Goal: Information Seeking & Learning: Learn about a topic

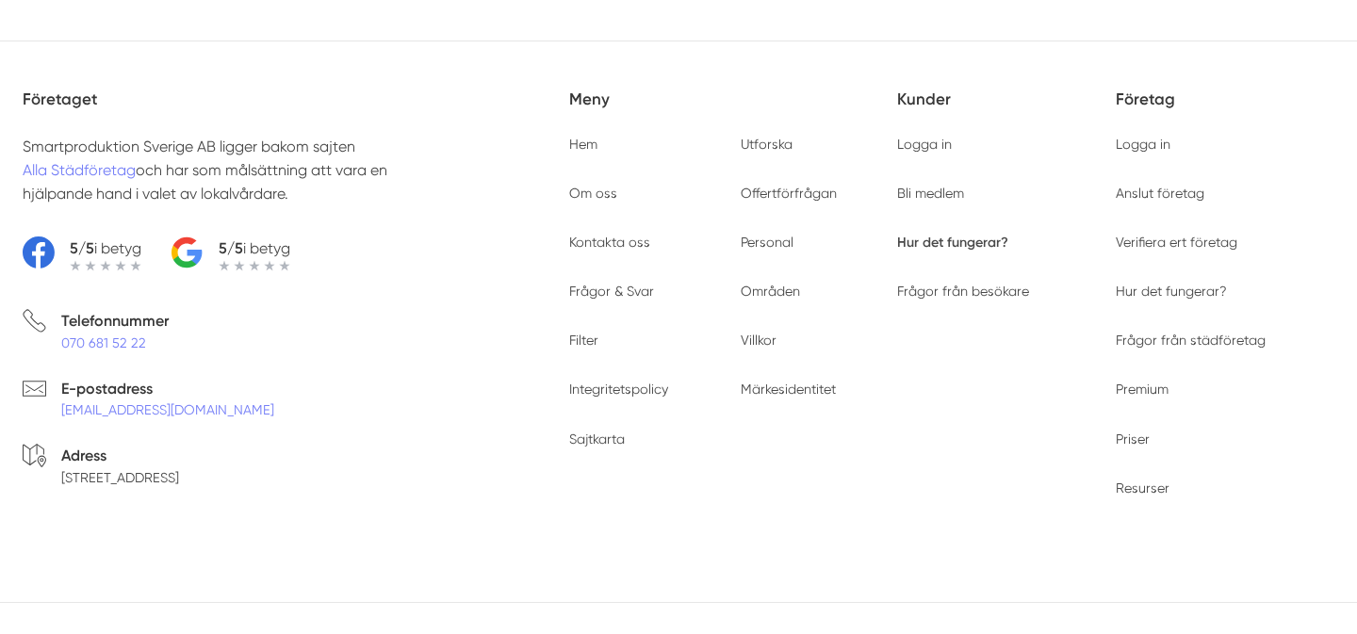
scroll to position [6017, 0]
click at [1168, 238] on link "Verifiera ert företag" at bounding box center [1177, 240] width 122 height 15
click at [1182, 337] on link "Frågor från städföretag" at bounding box center [1191, 338] width 150 height 15
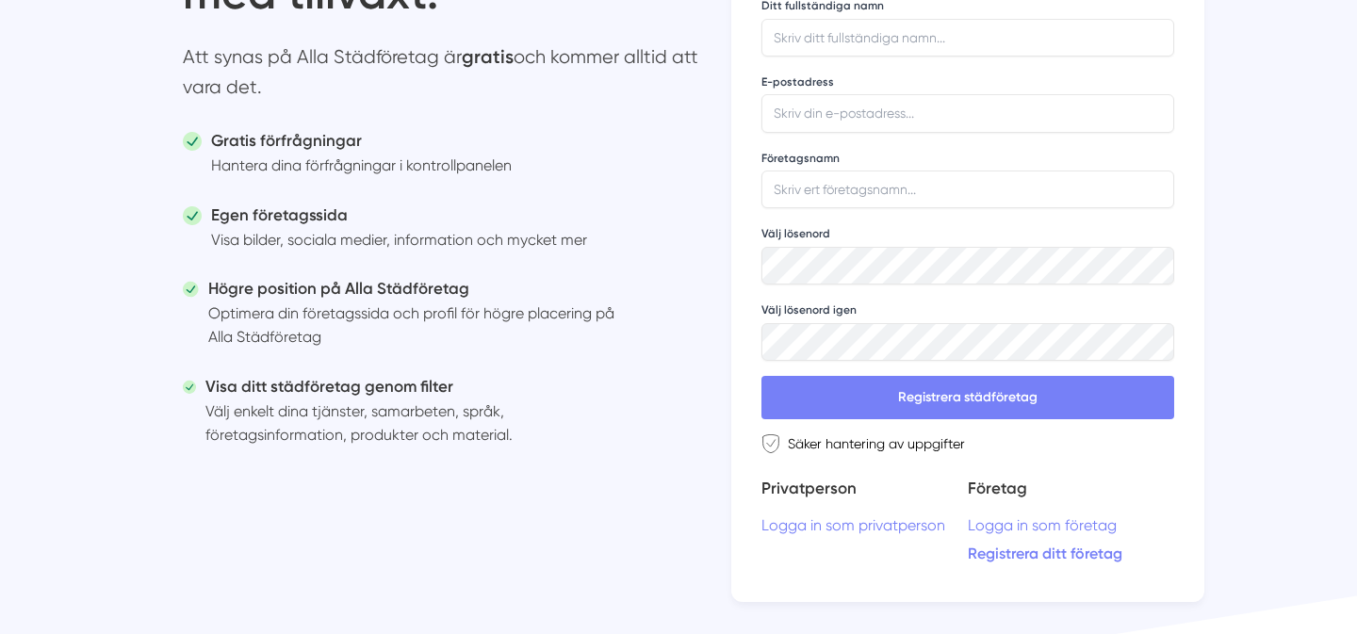
scroll to position [275, 0]
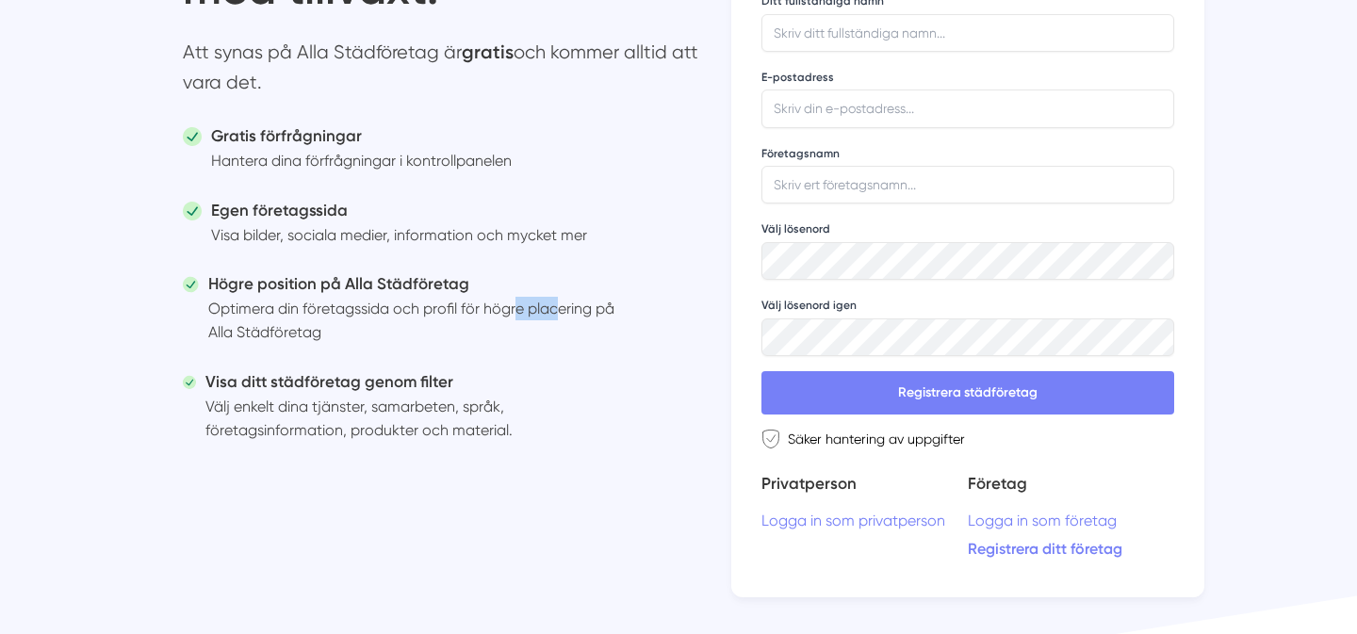
copy p "profil"
click at [366, 372] on h5 "Visa ditt städföretag genom filter" at bounding box center [422, 381] width 434 height 25
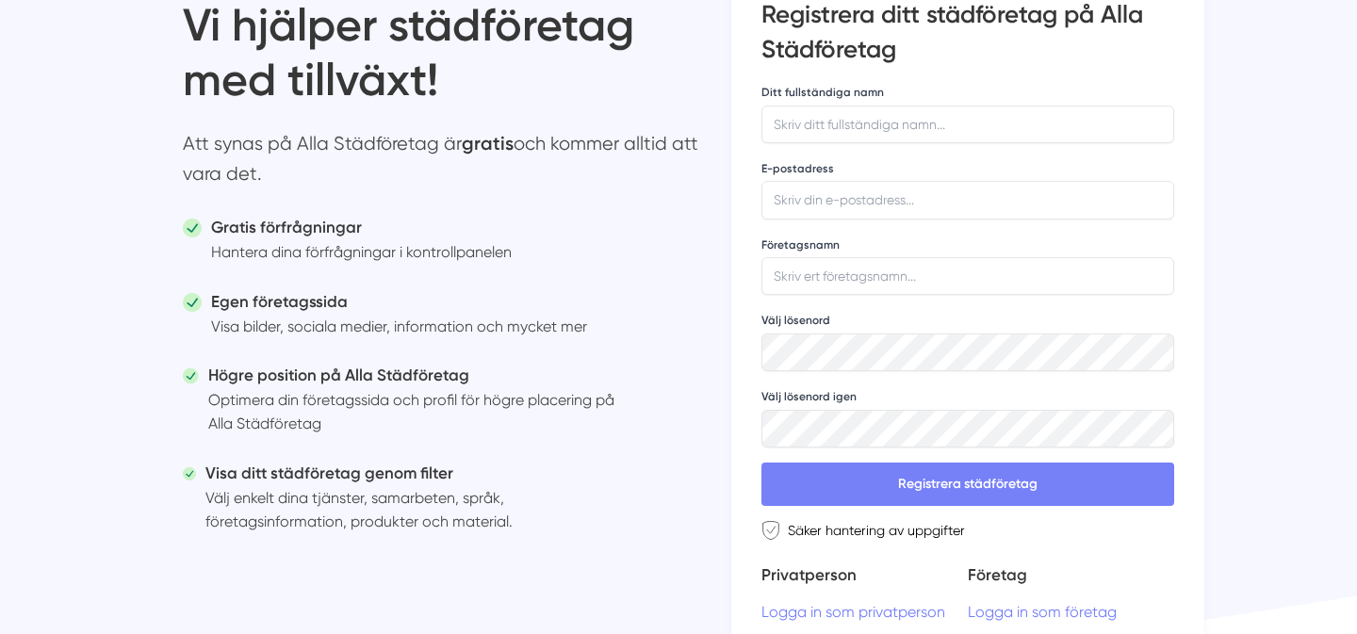
scroll to position [0, 0]
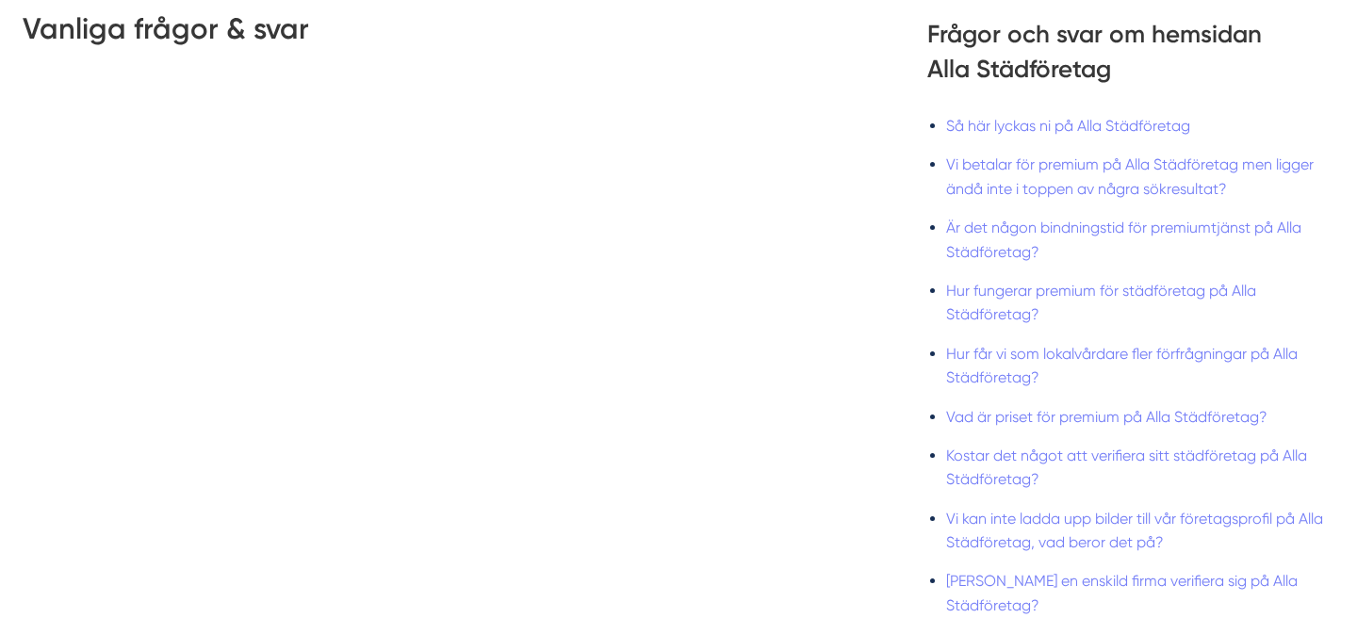
scroll to position [995, 0]
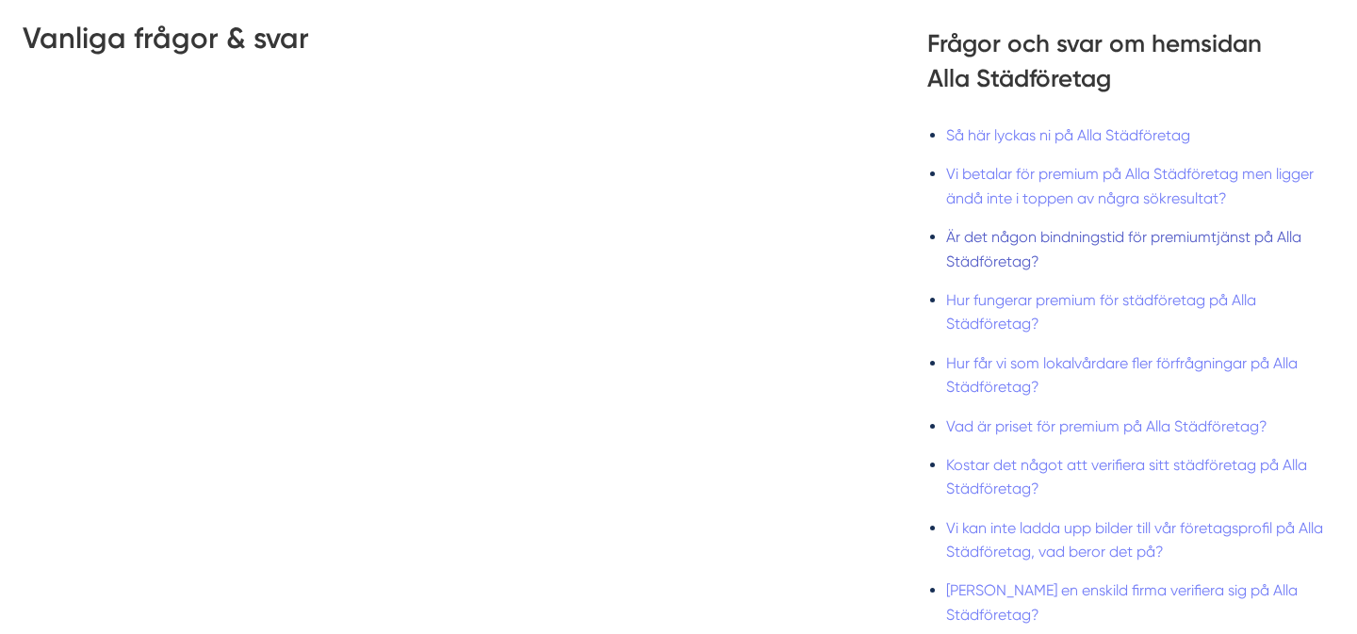
click at [1071, 237] on link "Är det någon bindningstid för premiumtjänst på Alla Städföretag?" at bounding box center [1123, 248] width 355 height 41
click at [1029, 301] on link "Hur fungerar premium för städföretag på Alla Städföretag?" at bounding box center [1101, 311] width 310 height 41
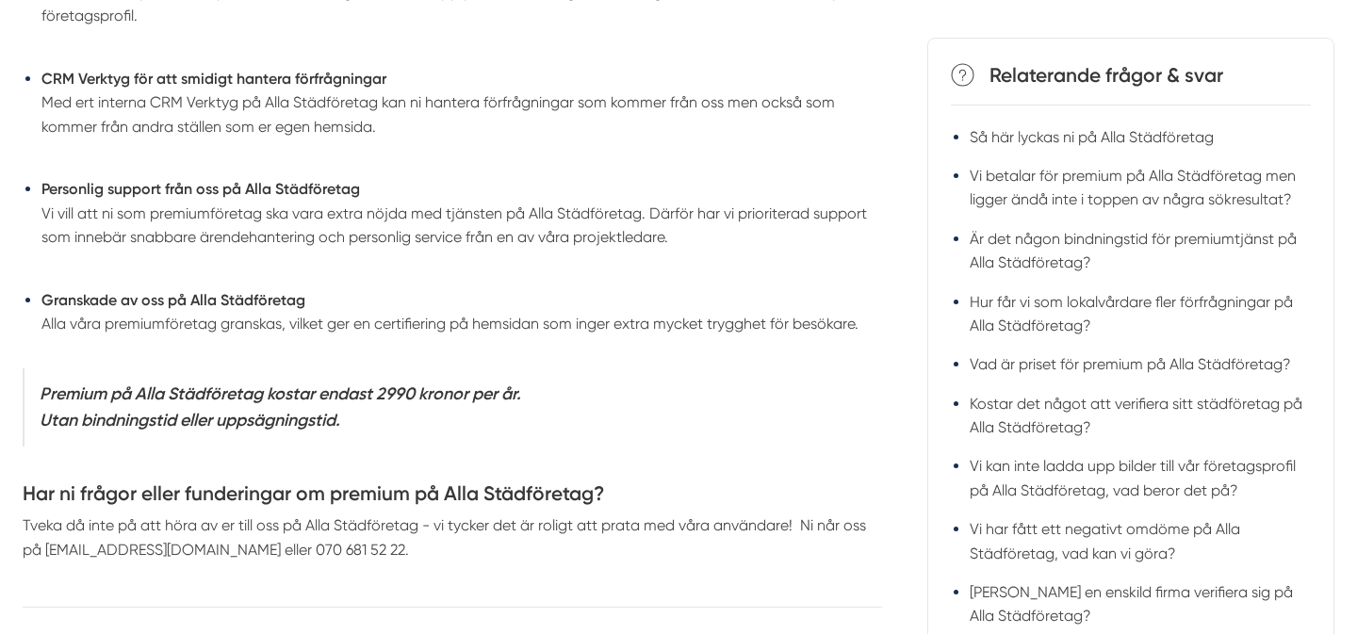
scroll to position [1350, 0]
click at [679, 326] on li "Granskade av oss på Alla Städföretag Alla våra premiumföretag granskas, vilket …" at bounding box center [461, 311] width 841 height 48
click at [248, 403] on strong "Premium på Alla Städföretag kostar endast 2990 kronor per år. Utan bindningstid…" at bounding box center [281, 407] width 482 height 48
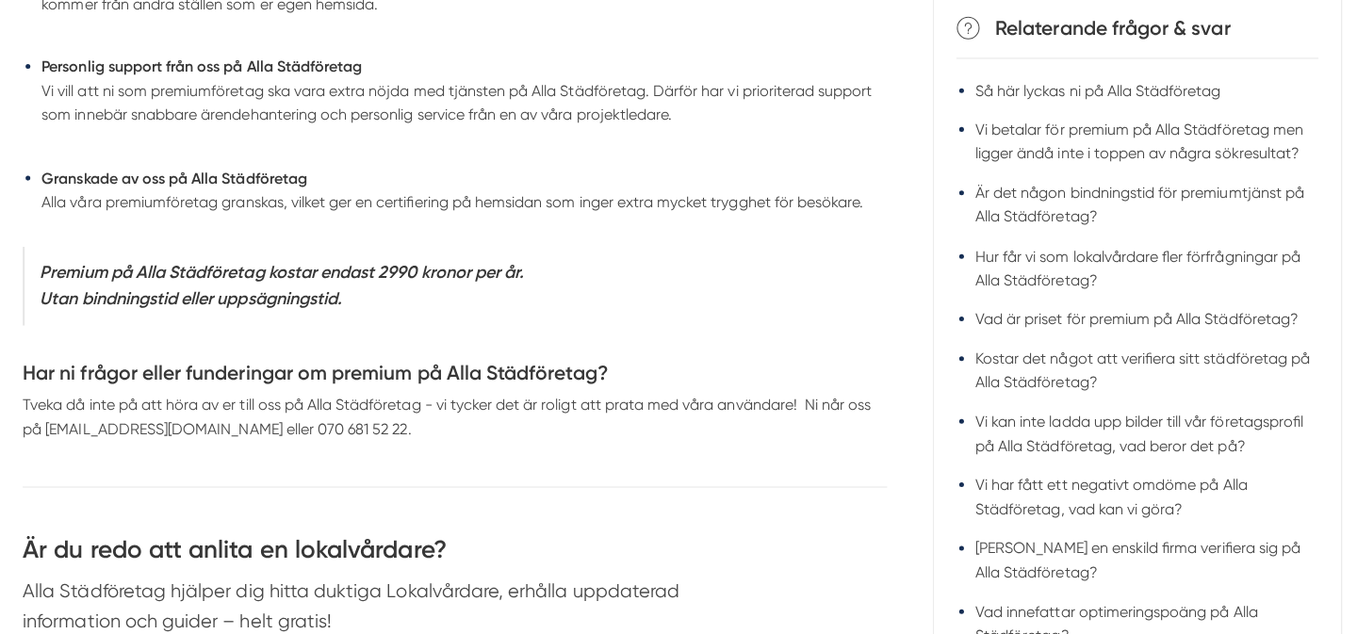
scroll to position [1471, 0]
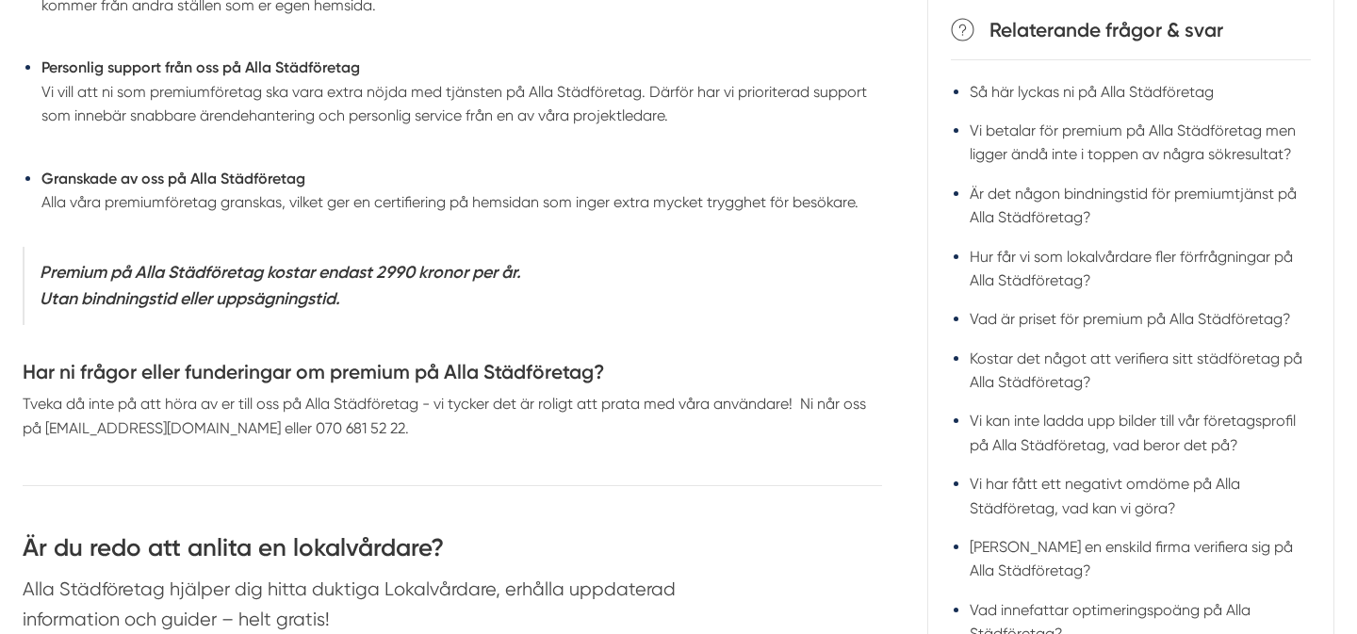
click at [407, 277] on strong "Premium på Alla Städföretag kostar endast 2990 kronor per år. Utan bindningstid…" at bounding box center [281, 286] width 482 height 48
click at [437, 274] on strong "Premium på Alla Städföretag kostar endast 2990 kronor per år. Utan bindningstid…" at bounding box center [281, 286] width 482 height 48
click at [286, 301] on strong "Premium på Alla Städföretag kostar endast 2990 kronor per år. Utan bindningstid…" at bounding box center [281, 286] width 482 height 48
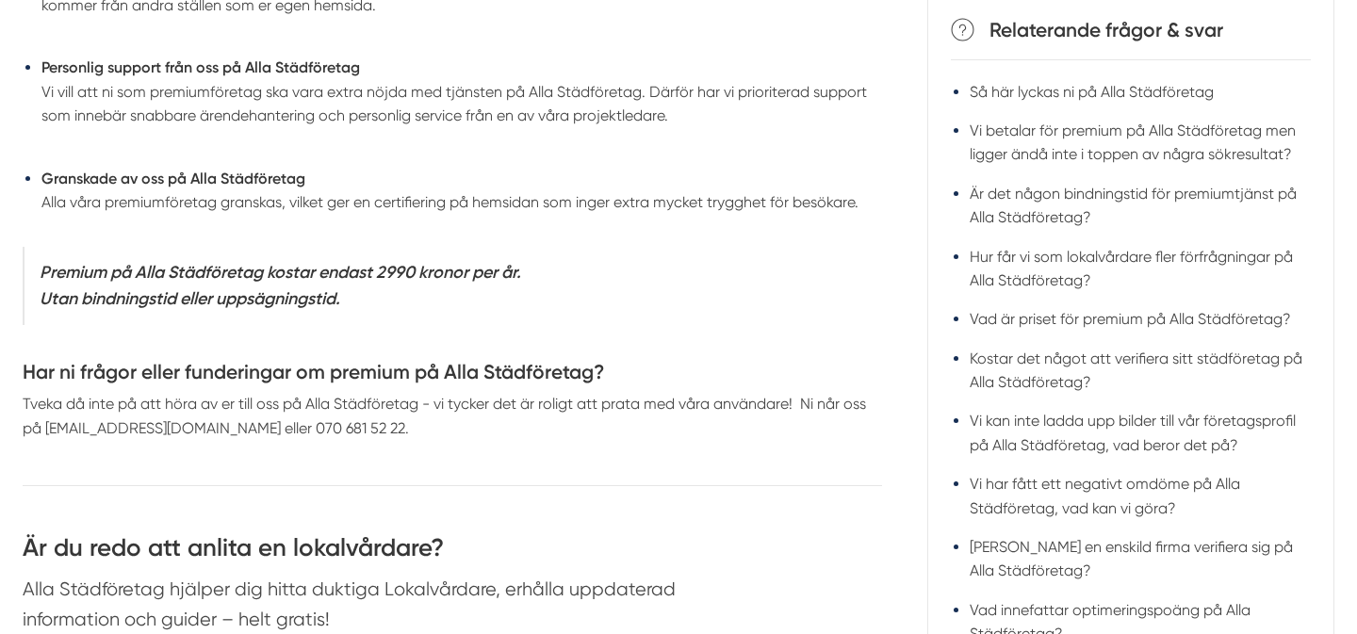
click at [286, 301] on strong "Premium på Alla Städföretag kostar endast 2990 kronor per år. Utan bindningstid…" at bounding box center [281, 286] width 482 height 48
click at [301, 297] on strong "Premium på Alla Städföretag kostar endast 2990 kronor per år. Utan bindningstid…" at bounding box center [281, 286] width 482 height 48
click at [166, 368] on h4 "Har ni frågor eller funderingar om premium på Alla Städföretag?" at bounding box center [452, 375] width 859 height 34
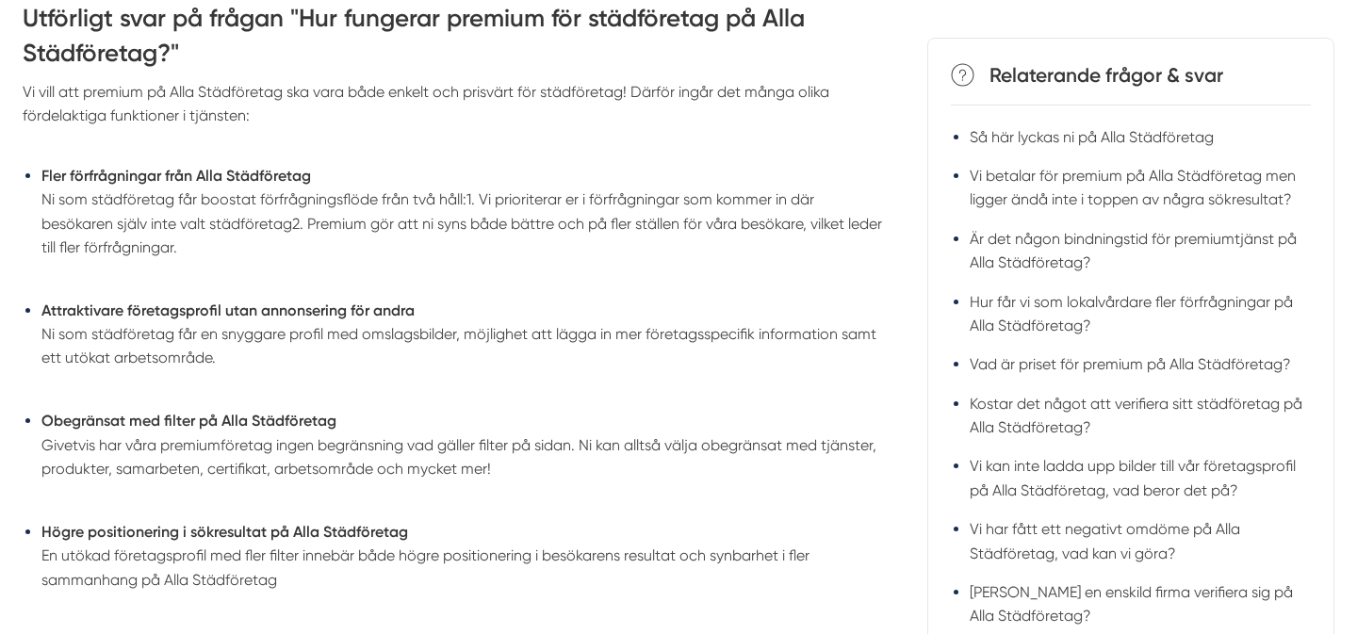
scroll to position [0, 0]
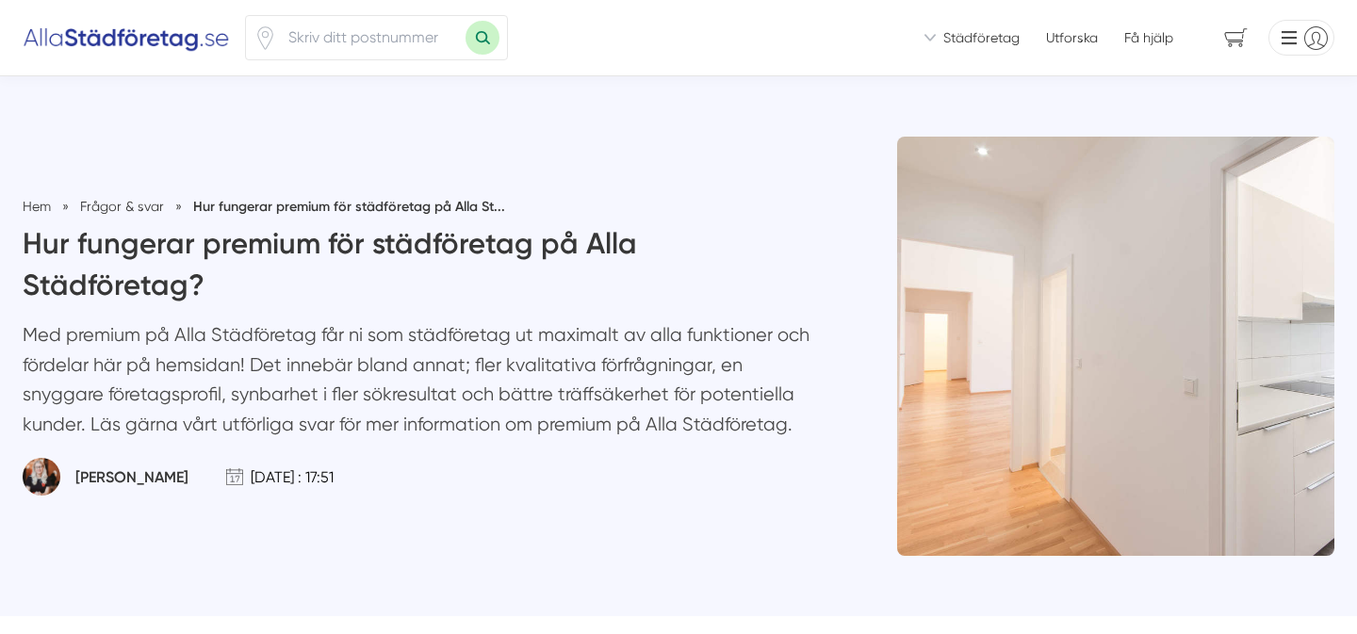
click at [141, 21] on div "Vi ser till att du snabbt får offerter från seriösa städfirmor! Vi introducerar…" at bounding box center [678, 38] width 1357 height 76
click at [158, 33] on img at bounding box center [126, 38] width 207 height 30
